Goal: Complete application form

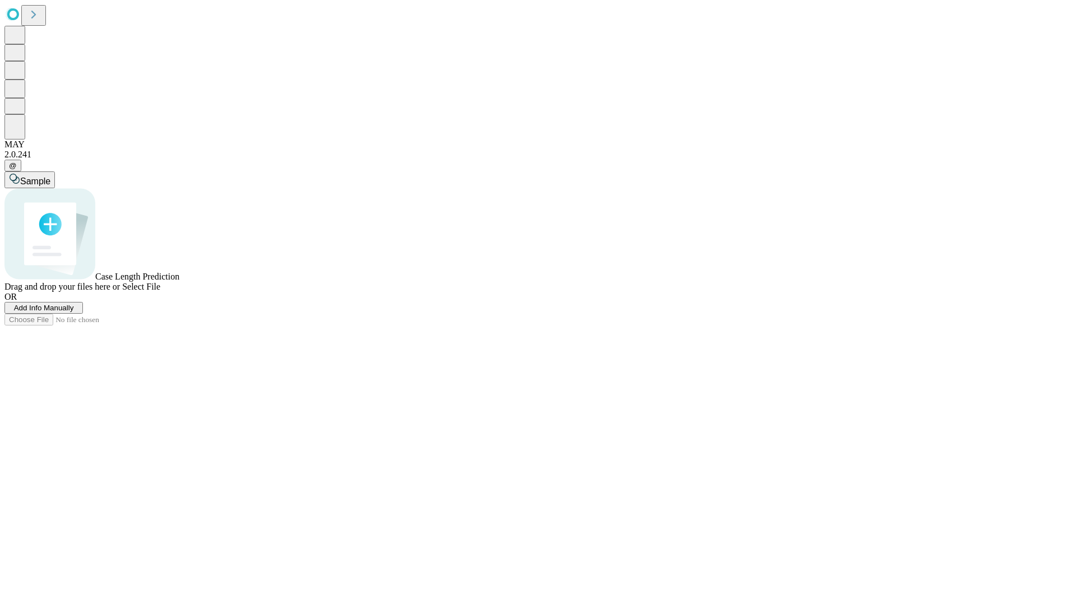
click at [74, 312] on span "Add Info Manually" at bounding box center [44, 308] width 60 height 8
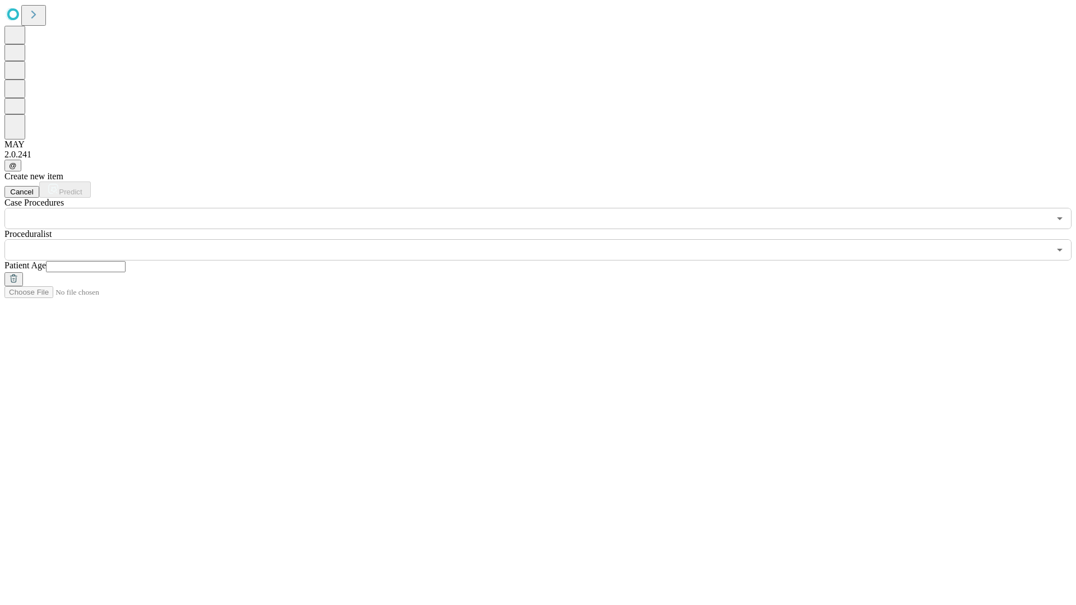
click at [125, 261] on input "text" at bounding box center [86, 266] width 80 height 11
type input "**"
click at [546, 239] on input "text" at bounding box center [526, 249] width 1045 height 21
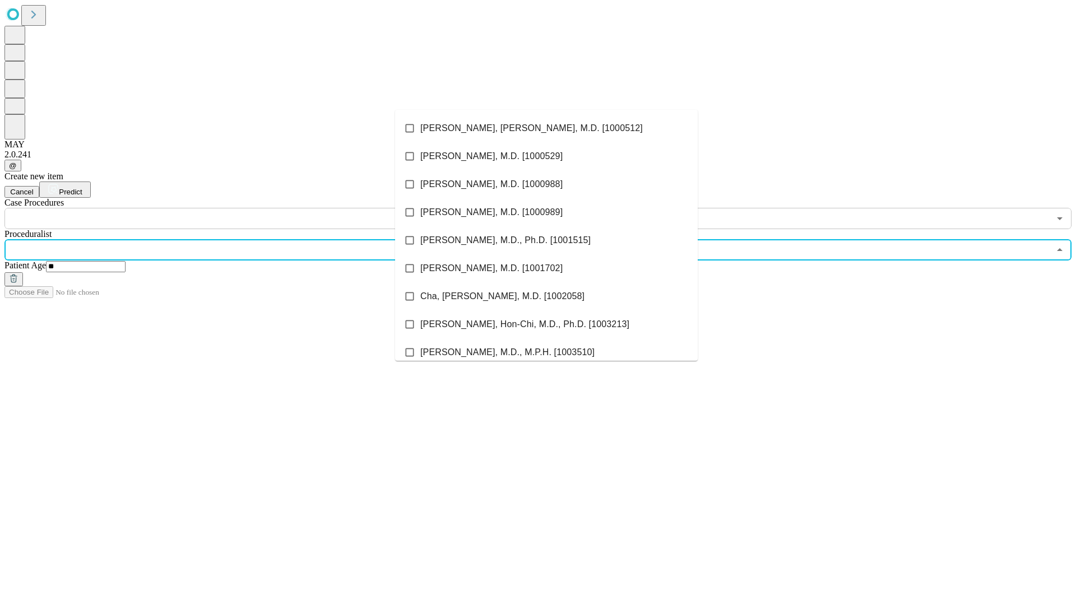
click at [546, 128] on li "[PERSON_NAME], [PERSON_NAME], M.D. [1000512]" at bounding box center [546, 128] width 302 height 28
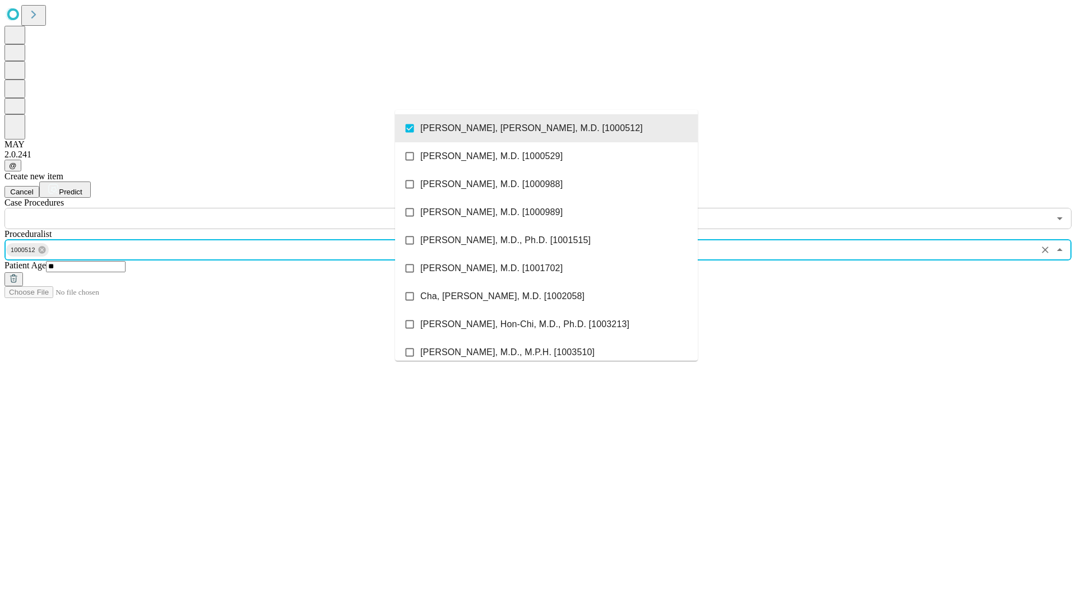
click at [235, 208] on input "text" at bounding box center [526, 218] width 1045 height 21
